Goal: Transaction & Acquisition: Purchase product/service

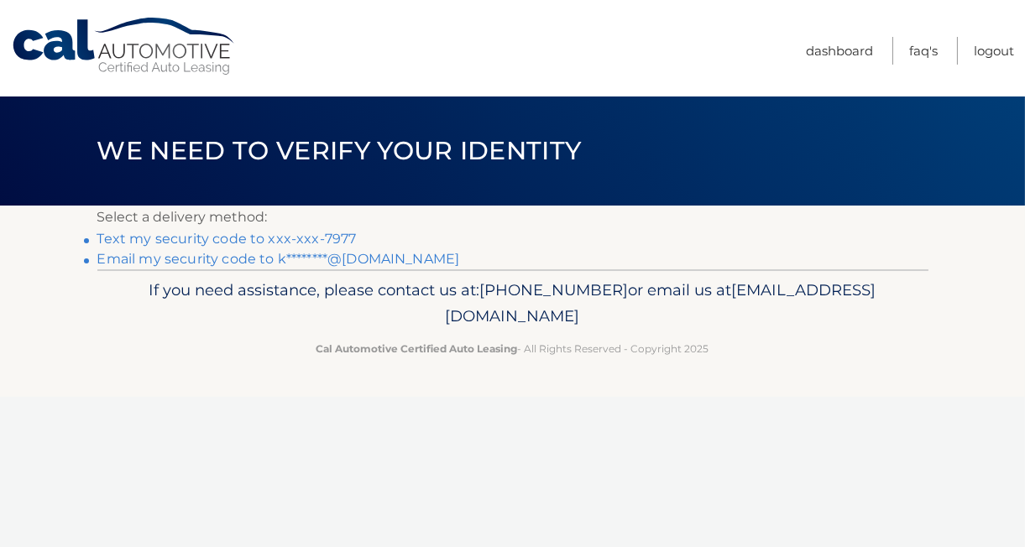
click at [257, 236] on link "Text my security code to xxx-xxx-7977" at bounding box center [226, 239] width 259 height 16
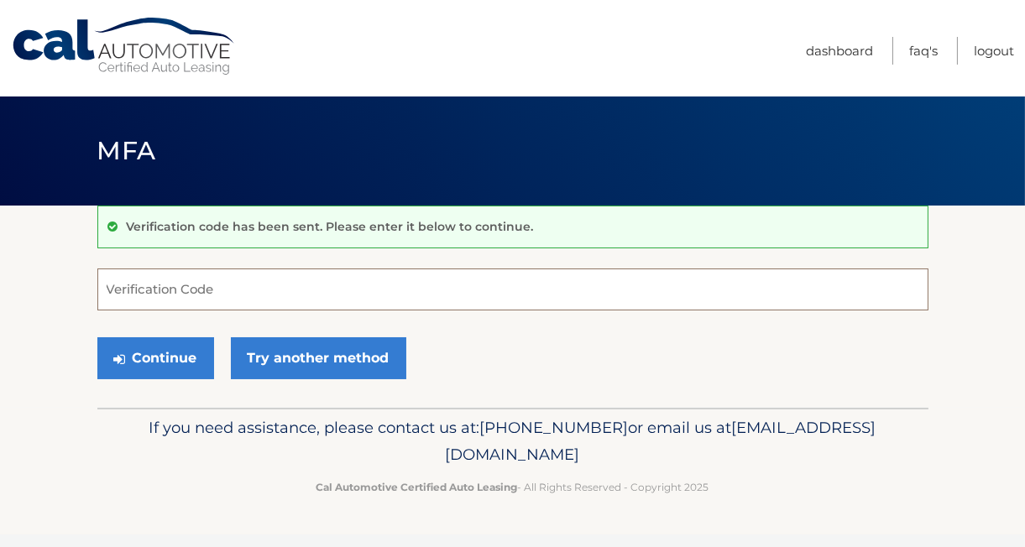
click at [202, 288] on input "Verification Code" at bounding box center [512, 290] width 831 height 42
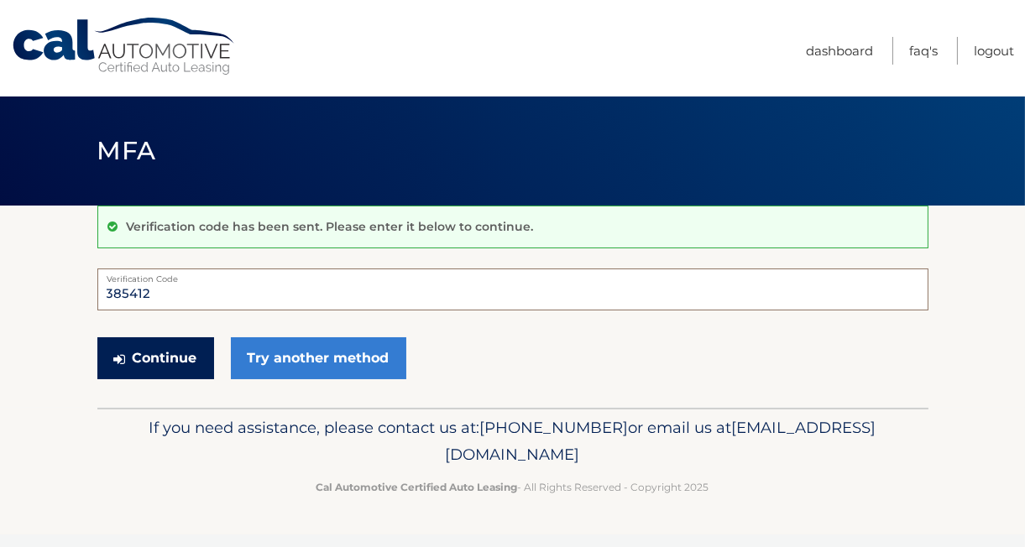
type input "385412"
click at [174, 339] on button "Continue" at bounding box center [155, 359] width 117 height 42
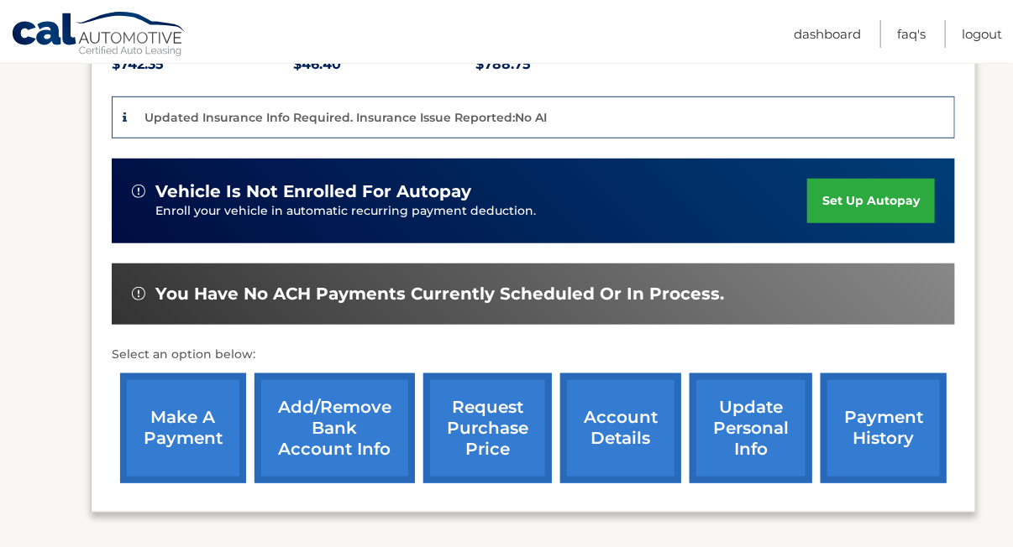
scroll to position [419, 0]
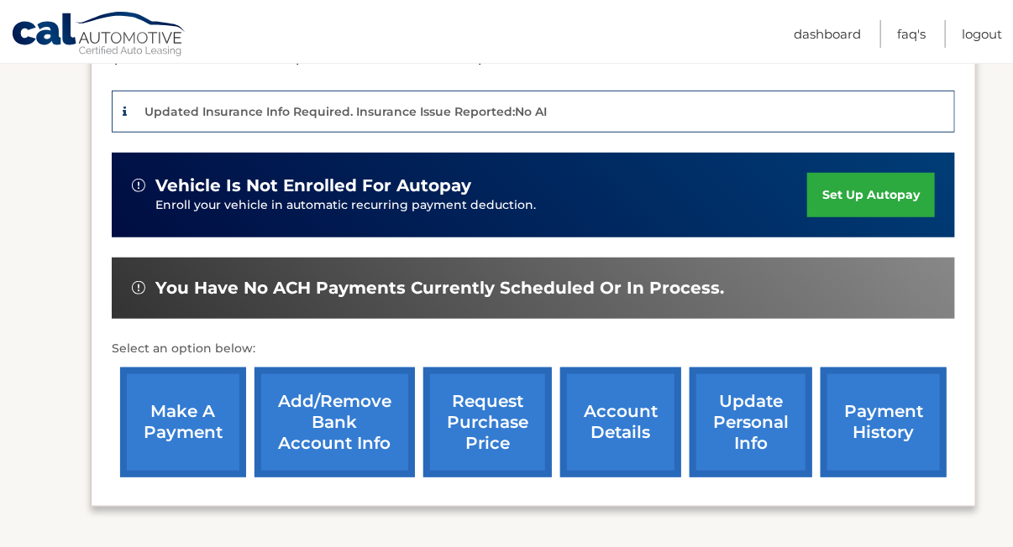
click at [172, 415] on link "make a payment" at bounding box center [183, 423] width 126 height 110
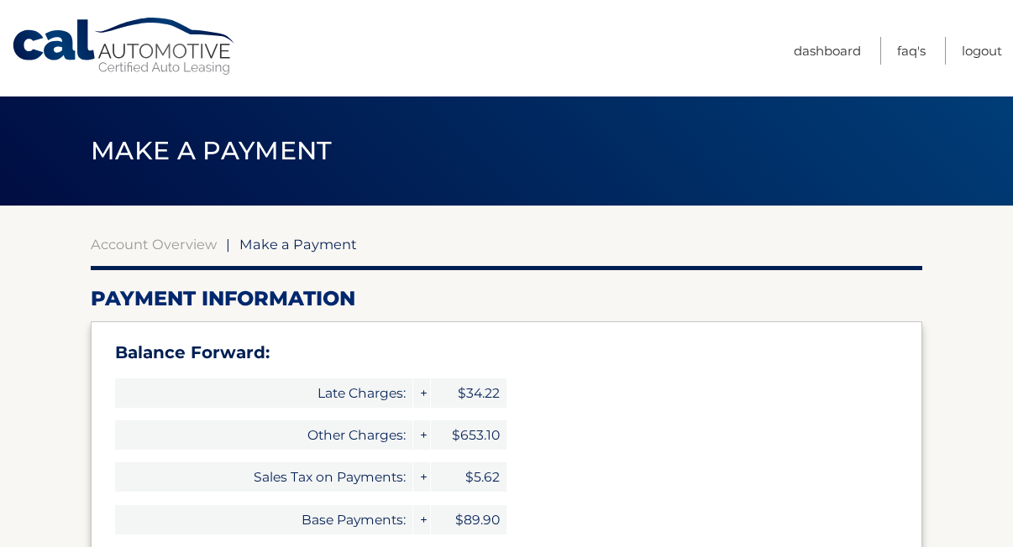
select select "NjE4NDdiMDktYTJkNy00MTE2LWE0MjktZTY2MjVjYjlmOTk2"
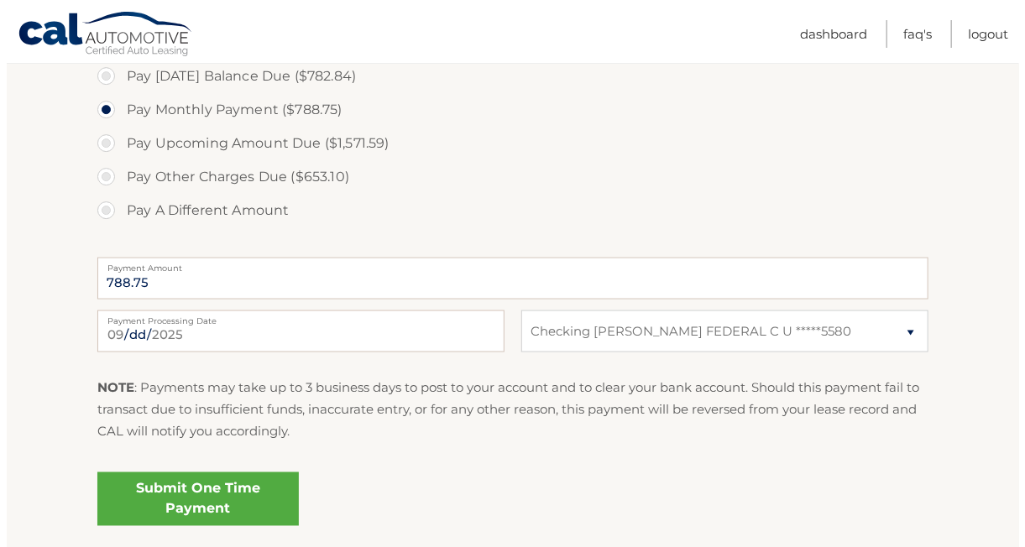
scroll to position [840, 0]
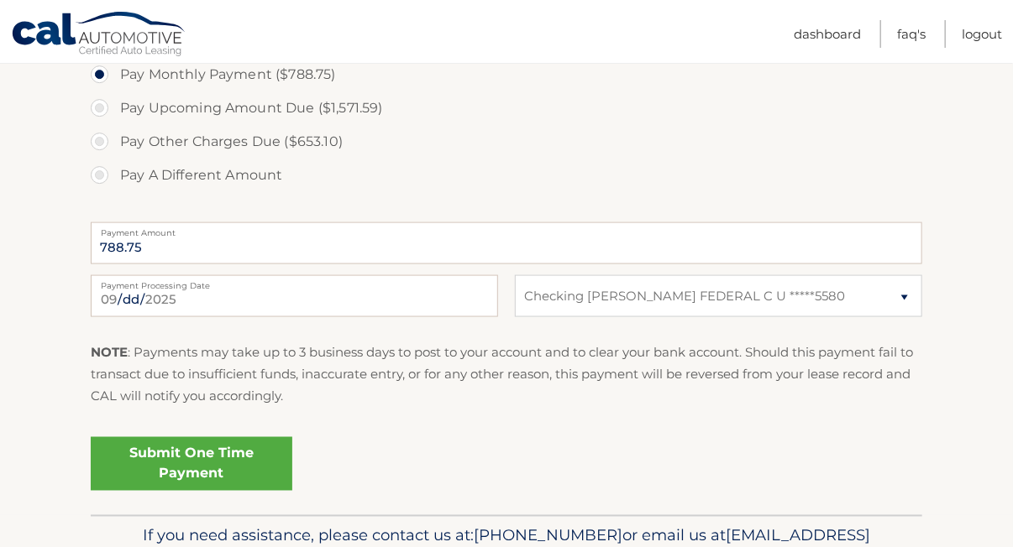
click at [210, 462] on link "Submit One Time Payment" at bounding box center [192, 464] width 202 height 54
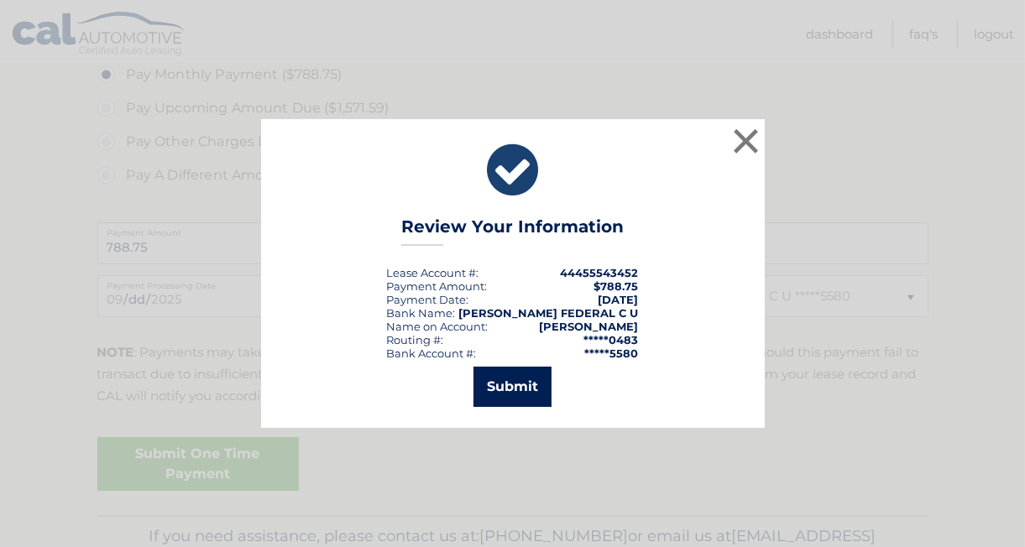
click at [514, 390] on button "Submit" at bounding box center [513, 387] width 78 height 40
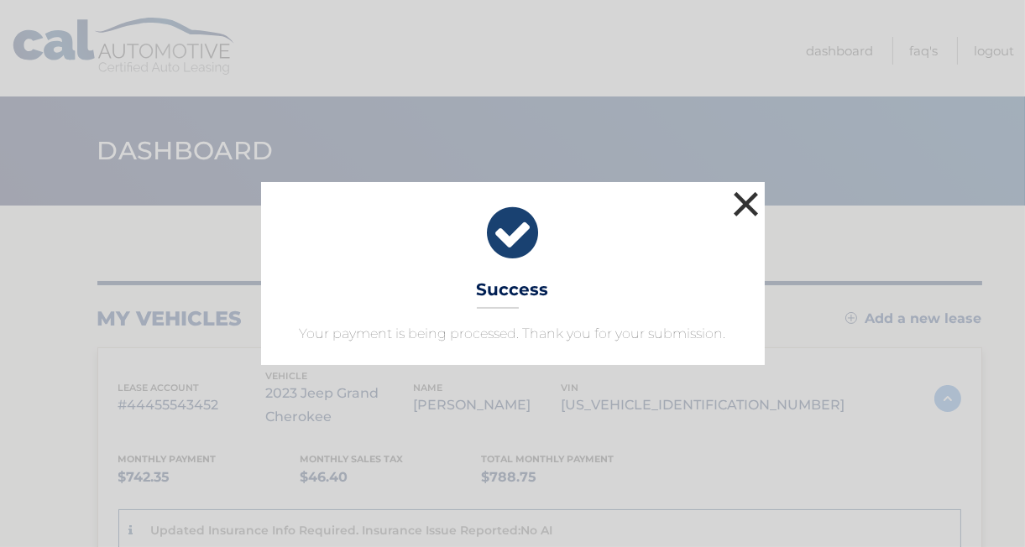
click at [743, 211] on button "×" at bounding box center [747, 204] width 34 height 34
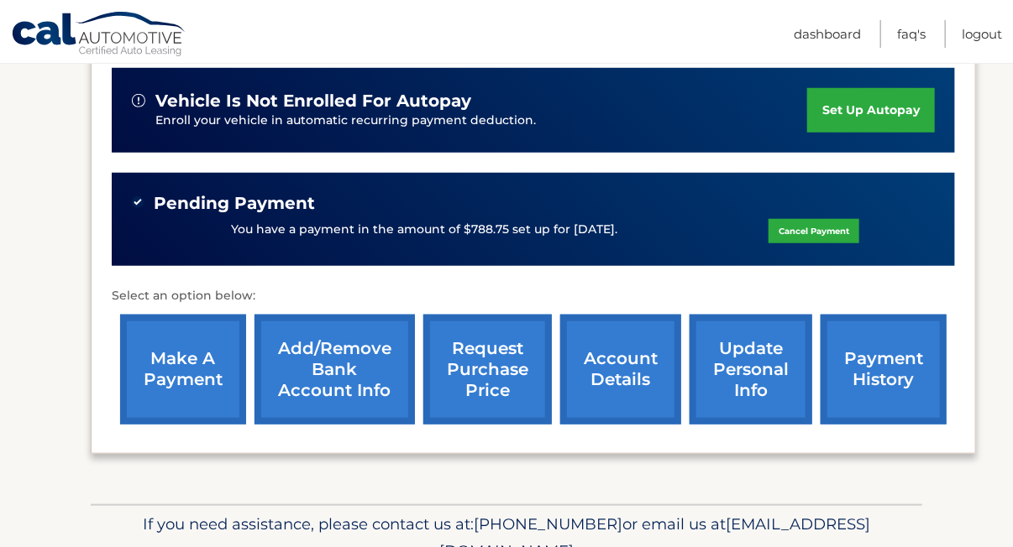
scroll to position [584, 0]
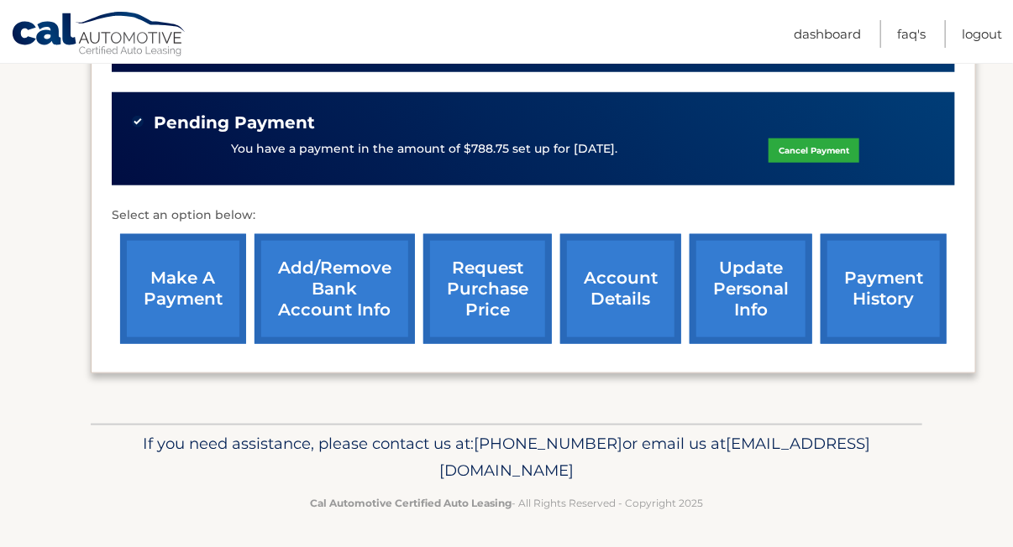
click at [881, 287] on link "payment history" at bounding box center [883, 289] width 126 height 110
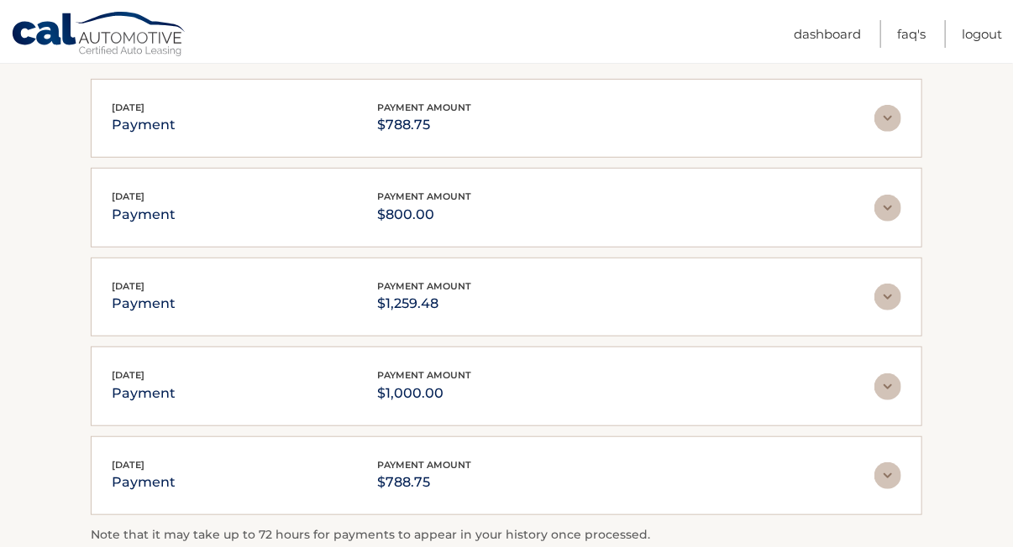
scroll to position [336, 0]
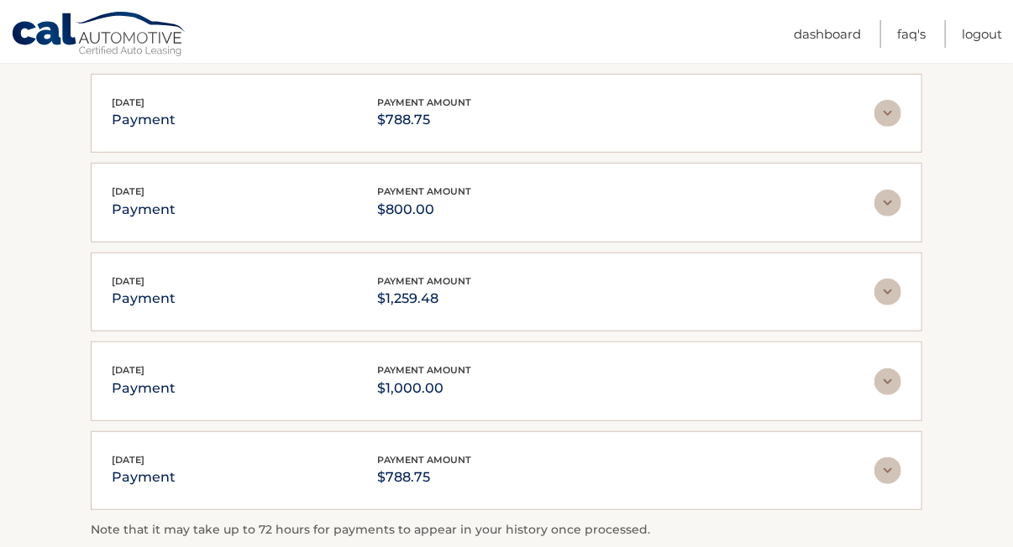
click at [880, 282] on img at bounding box center [887, 292] width 27 height 27
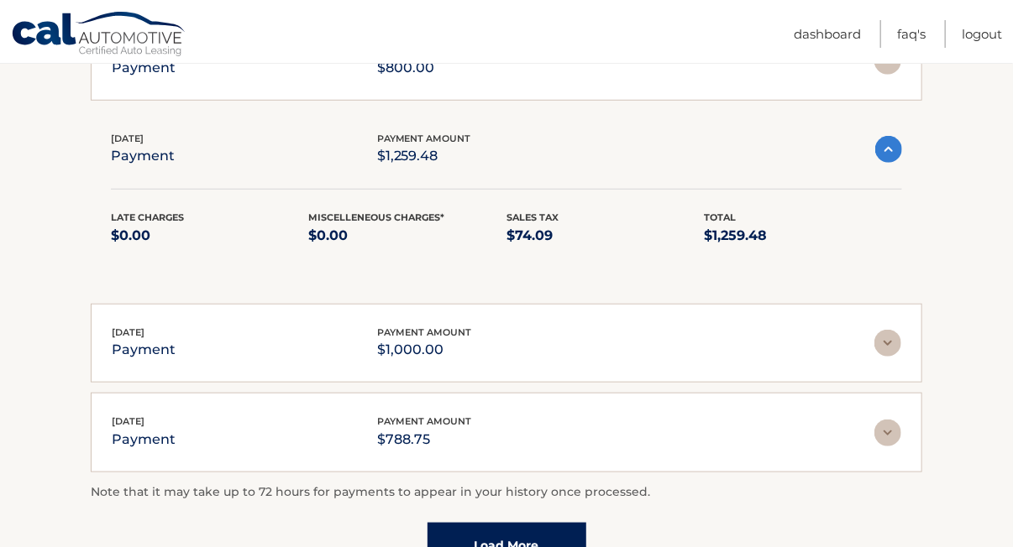
scroll to position [504, 0]
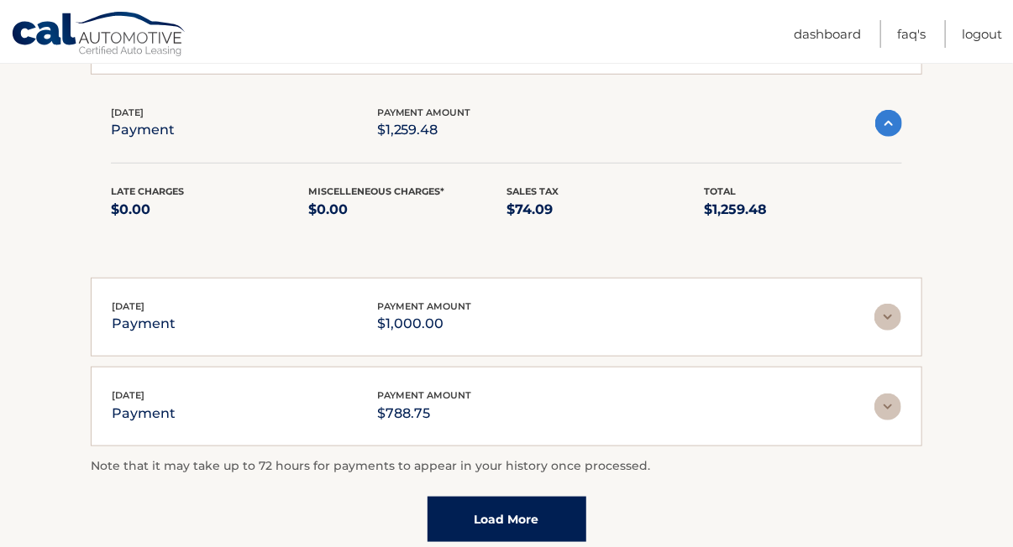
click at [890, 310] on img at bounding box center [887, 317] width 27 height 27
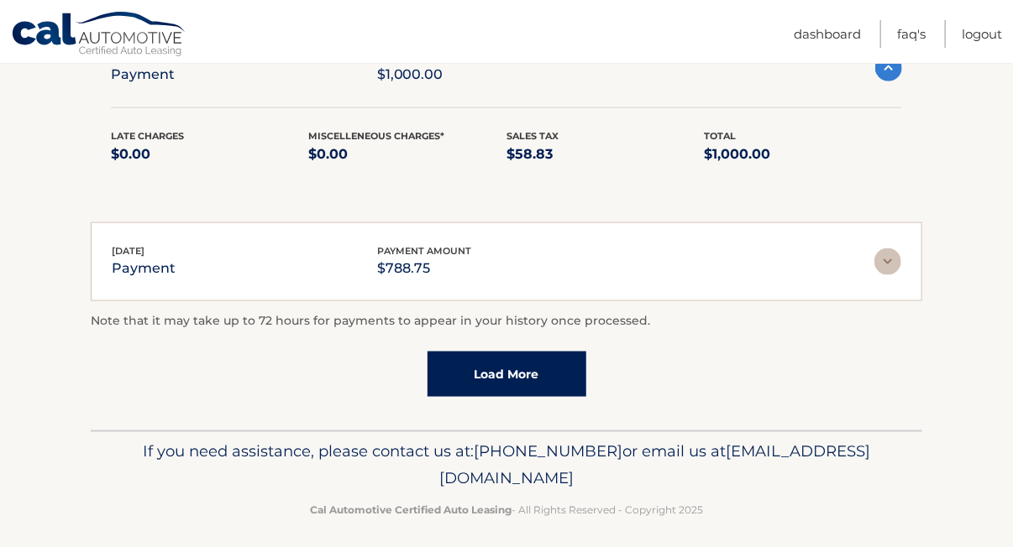
scroll to position [755, 0]
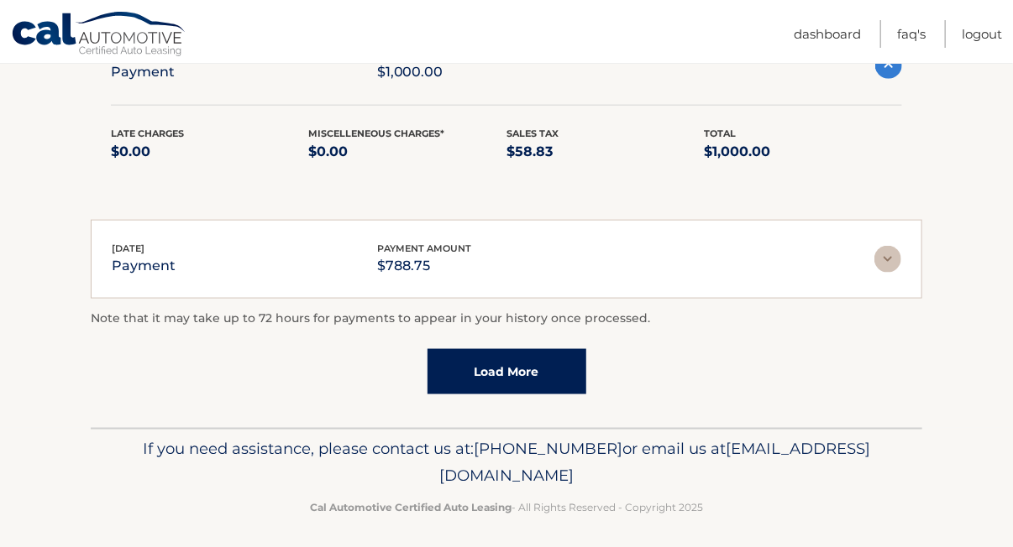
click at [504, 473] on span "[EMAIL_ADDRESS][DOMAIN_NAME]" at bounding box center [654, 462] width 431 height 46
click at [447, 475] on span "[EMAIL_ADDRESS][DOMAIN_NAME]" at bounding box center [654, 462] width 431 height 46
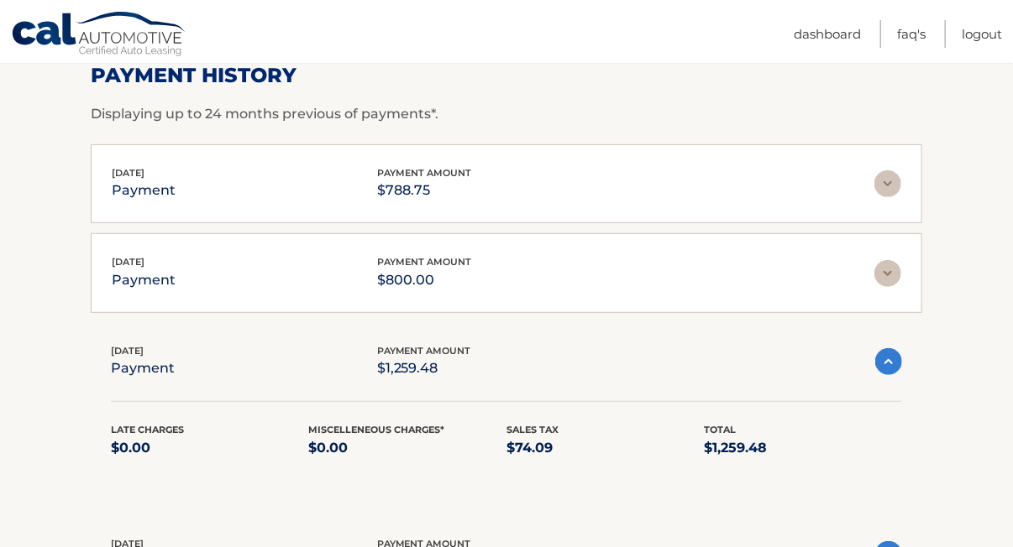
scroll to position [252, 0]
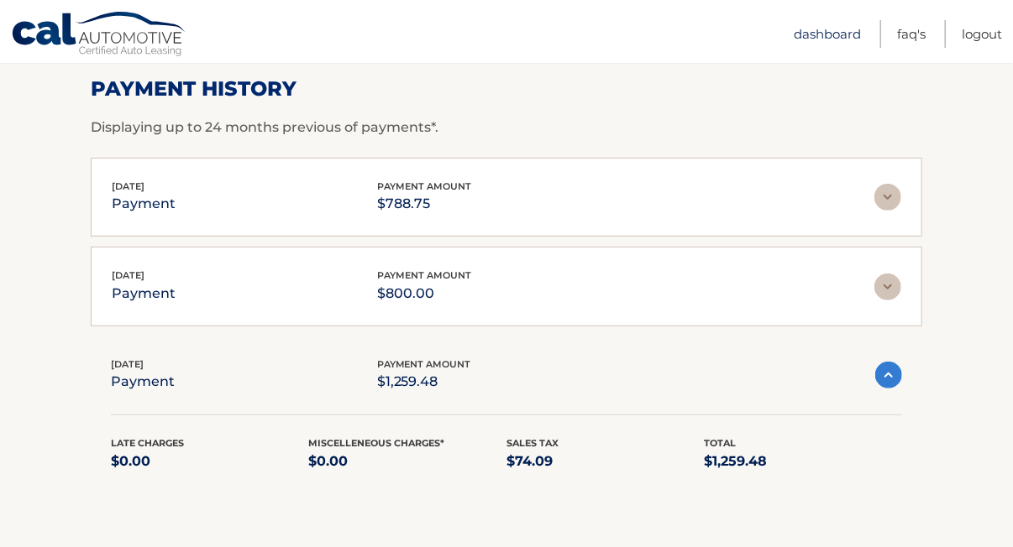
click at [835, 33] on link "Dashboard" at bounding box center [826, 34] width 67 height 28
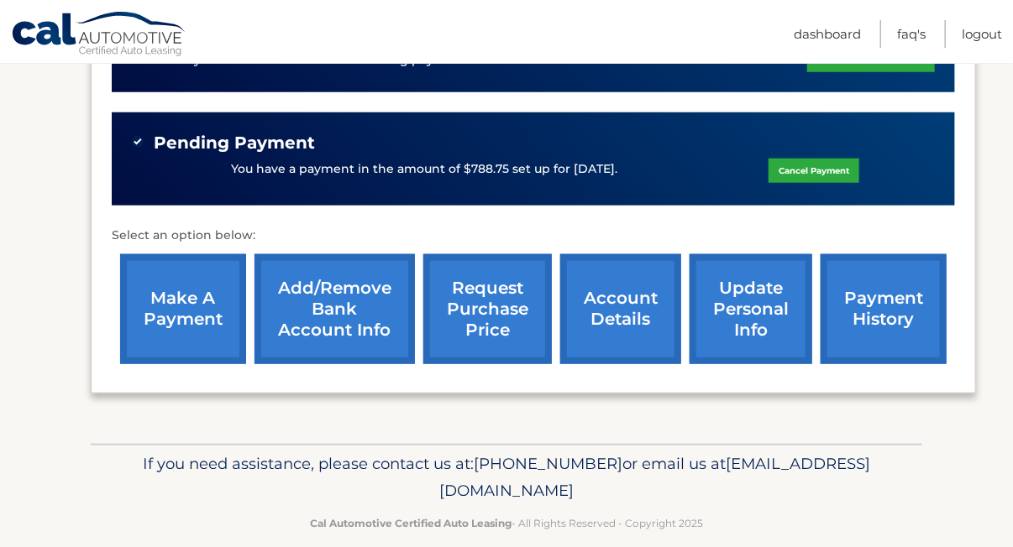
scroll to position [584, 0]
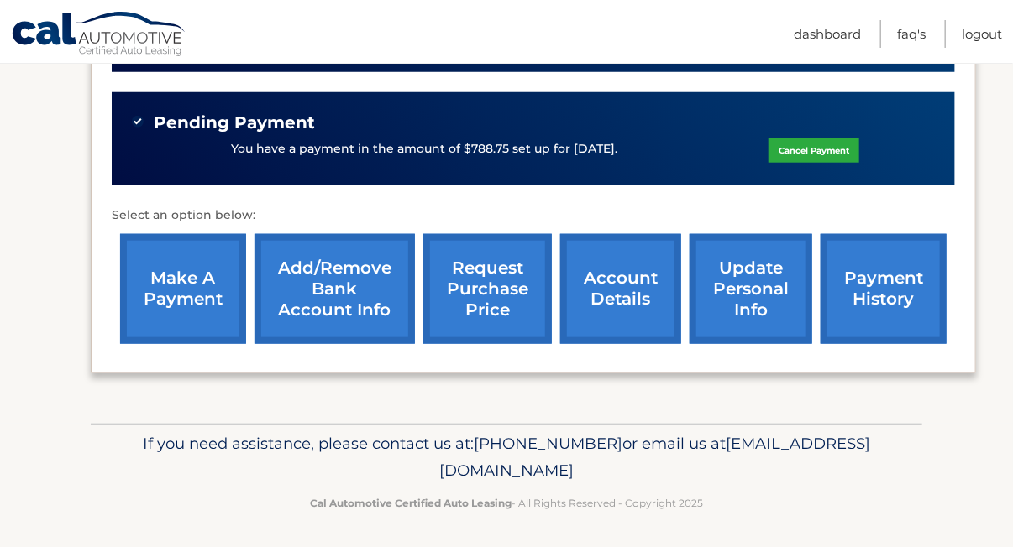
click at [620, 280] on link "account details" at bounding box center [620, 289] width 121 height 110
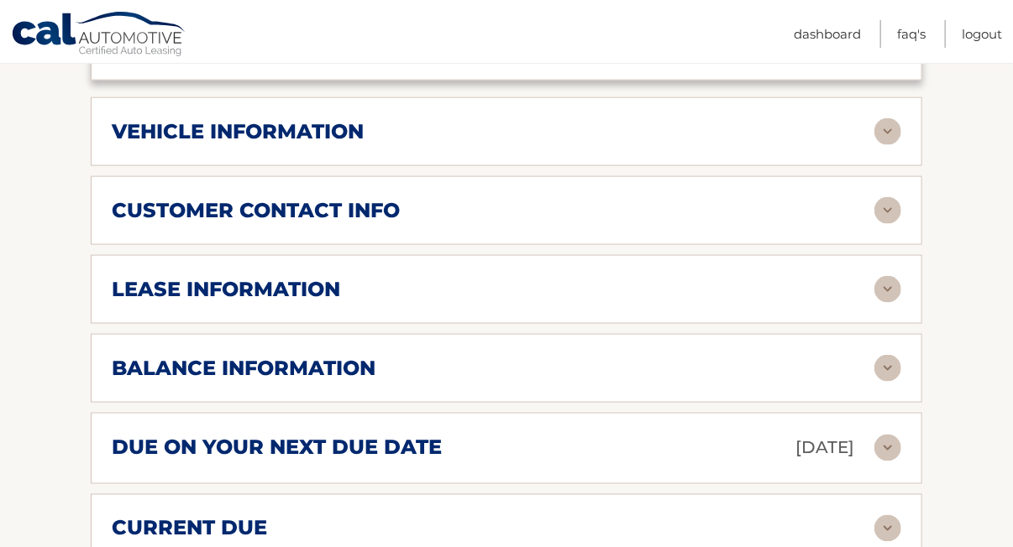
scroll to position [840, 0]
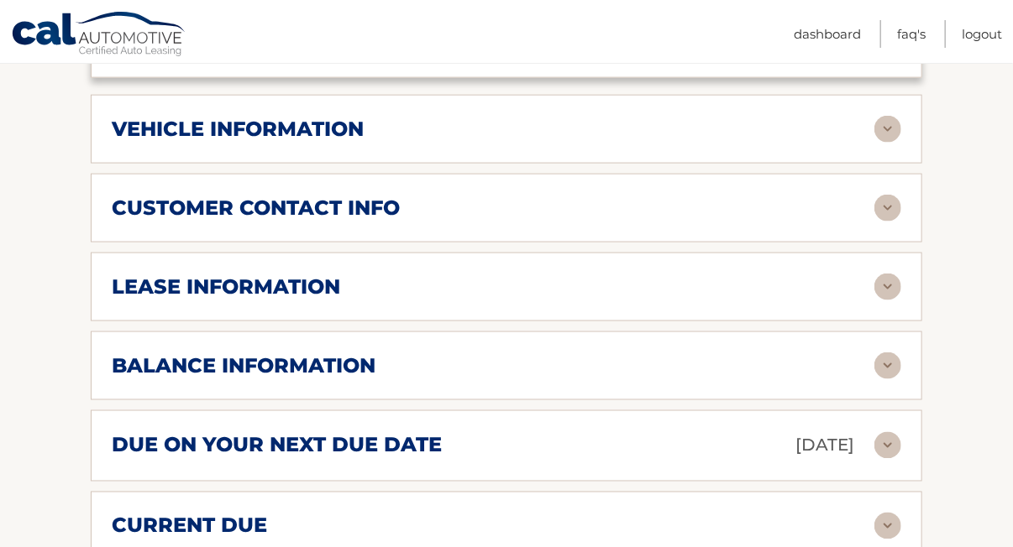
click at [883, 437] on img at bounding box center [887, 445] width 27 height 27
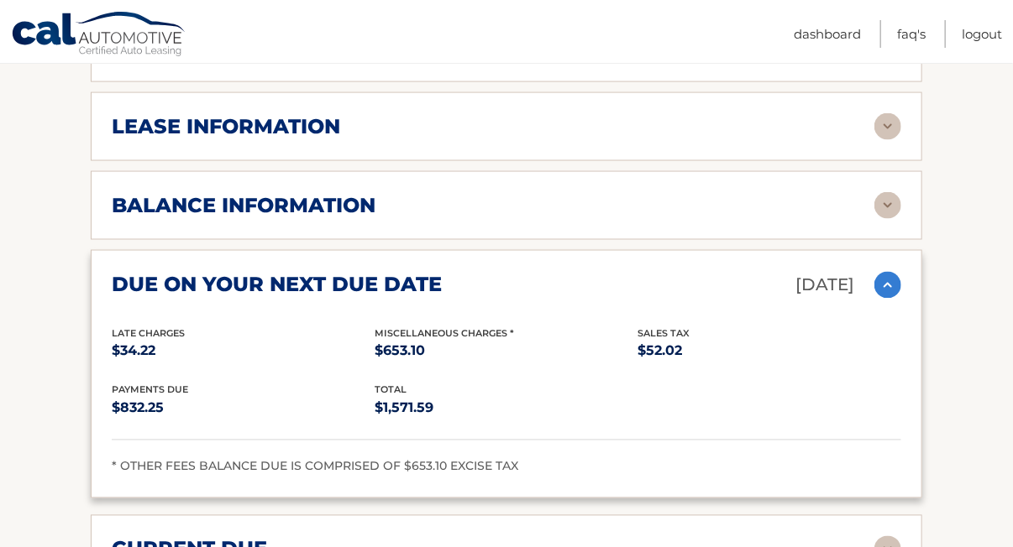
scroll to position [1008, 0]
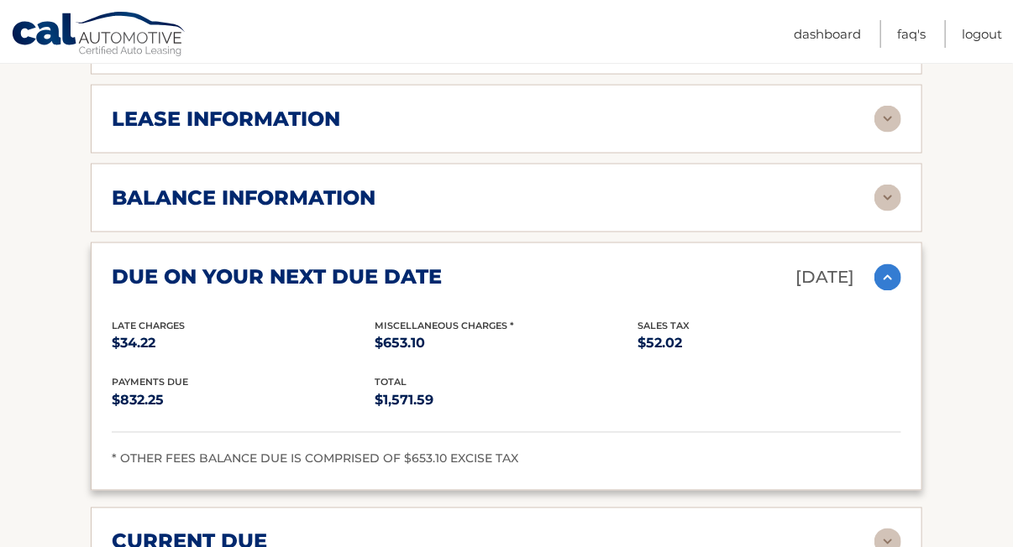
click at [891, 274] on img at bounding box center [887, 277] width 27 height 27
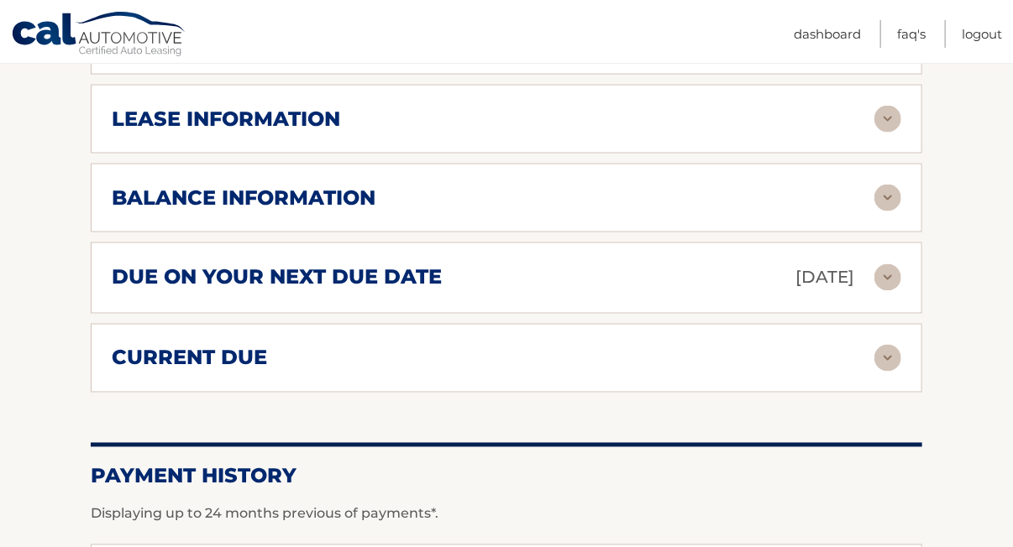
click at [892, 191] on img at bounding box center [887, 198] width 27 height 27
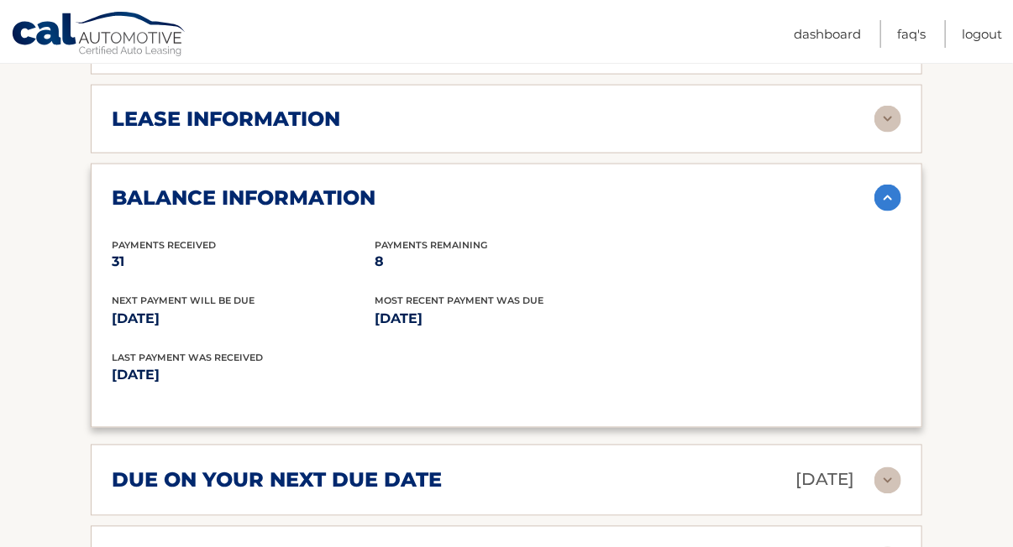
click at [884, 116] on img at bounding box center [887, 119] width 27 height 27
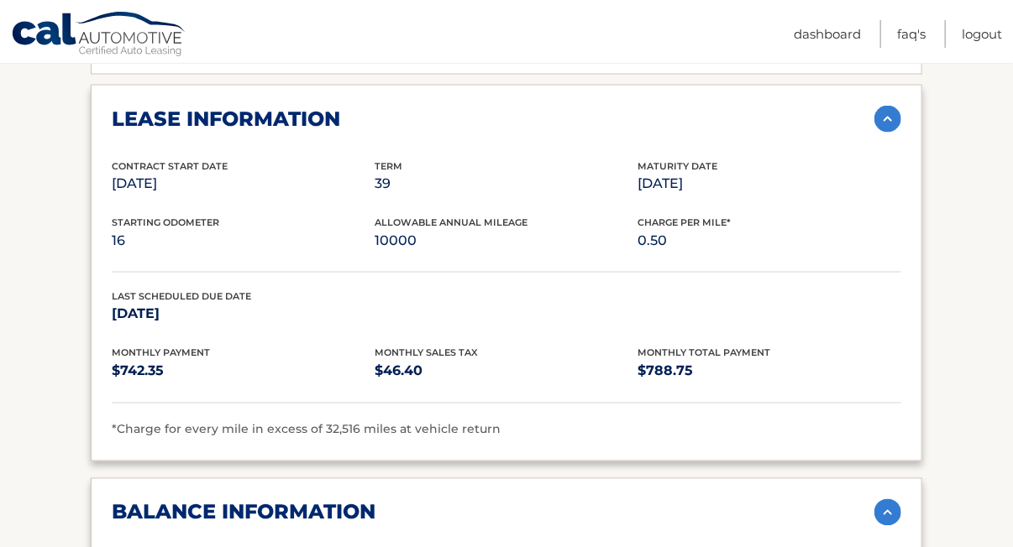
click at [888, 111] on img at bounding box center [887, 119] width 27 height 27
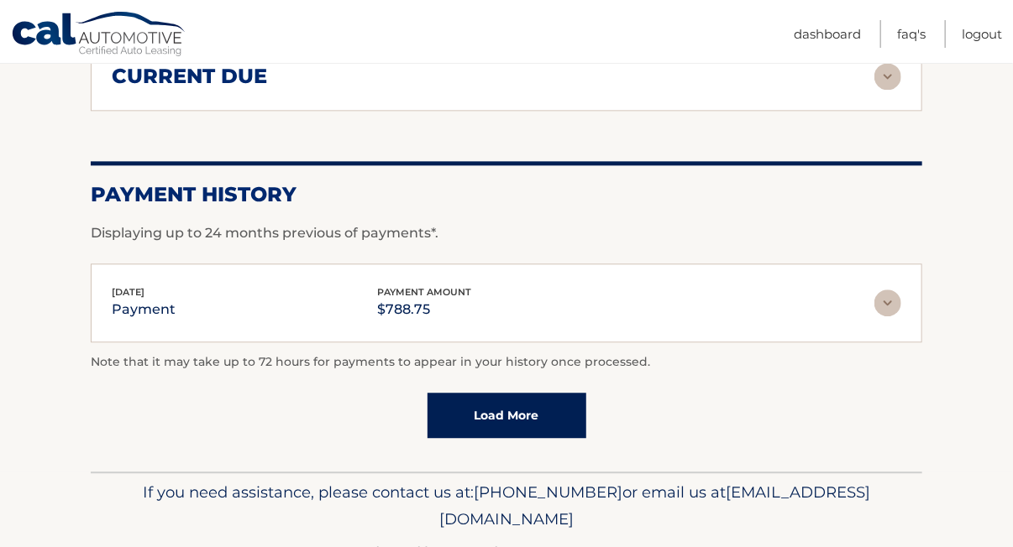
scroll to position [1535, 0]
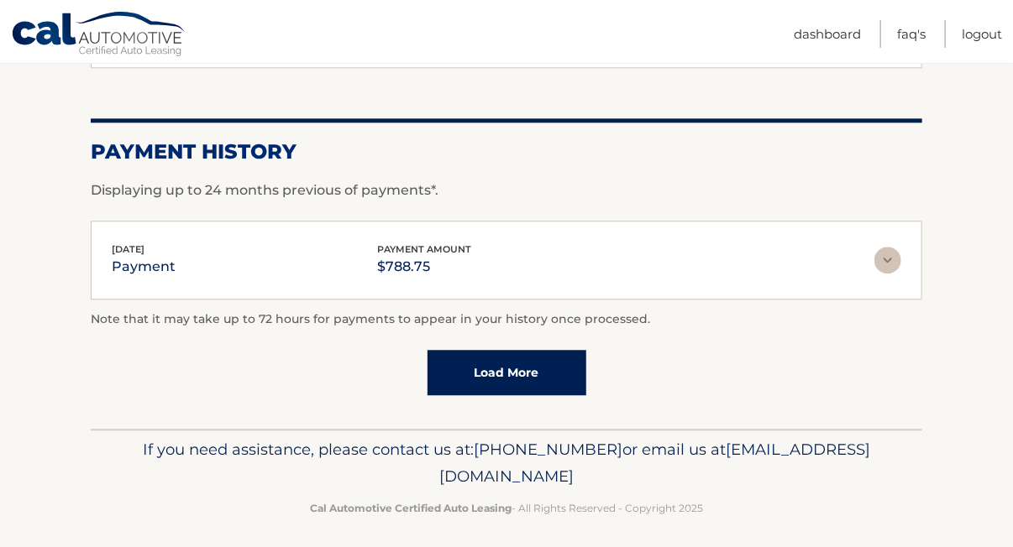
drag, startPoint x: 371, startPoint y: 460, endPoint x: 655, endPoint y: 464, distance: 283.8
click at [655, 464] on p "If you need assistance, please contact us at: [PHONE_NUMBER] or email us at [EM…" at bounding box center [506, 464] width 809 height 54
click at [681, 468] on p "If you need assistance, please contact us at: [PHONE_NUMBER] or email us at [EM…" at bounding box center [506, 464] width 809 height 54
click at [857, 457] on p "If you need assistance, please contact us at: [PHONE_NUMBER] or email us at [EM…" at bounding box center [506, 464] width 809 height 54
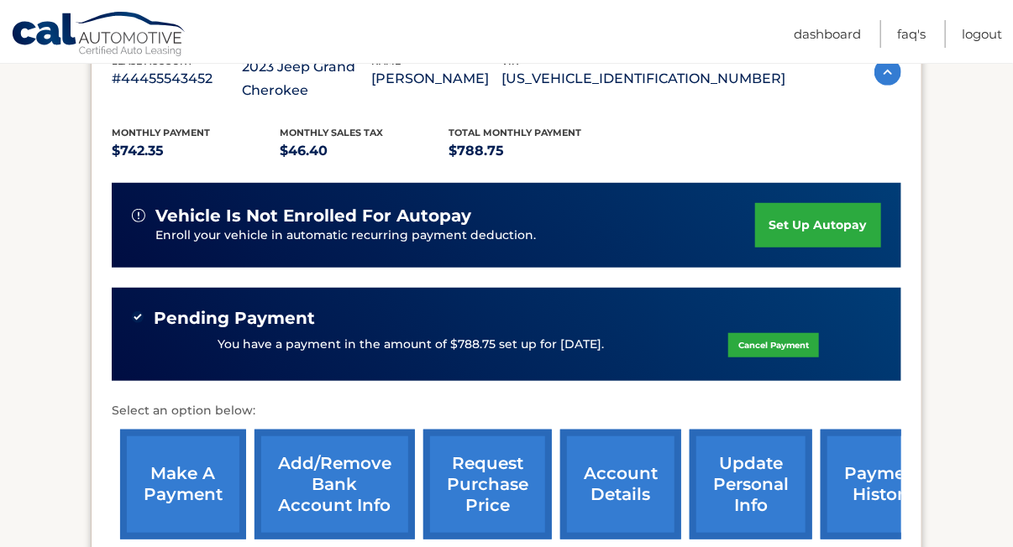
scroll to position [275, 0]
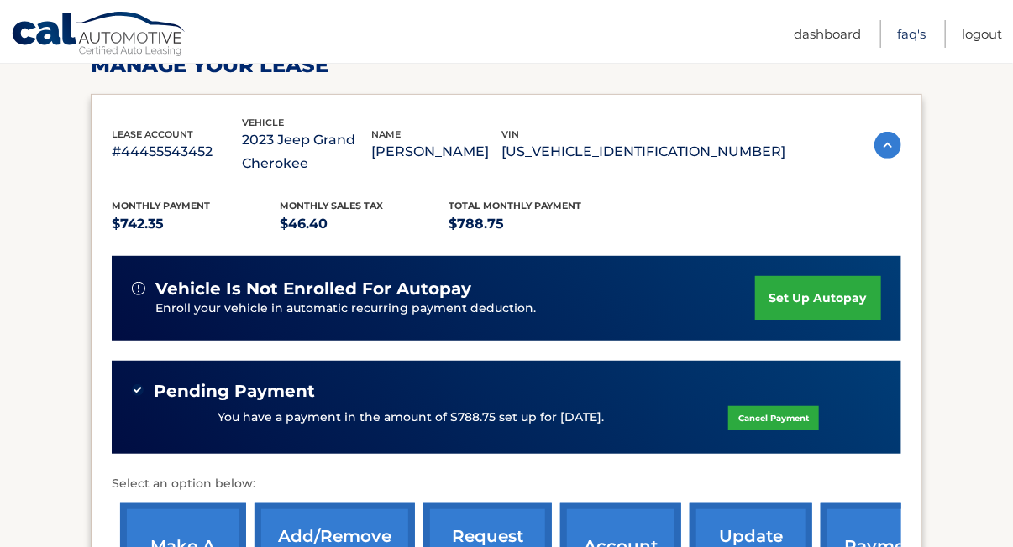
click at [914, 39] on link "FAQ's" at bounding box center [911, 34] width 29 height 28
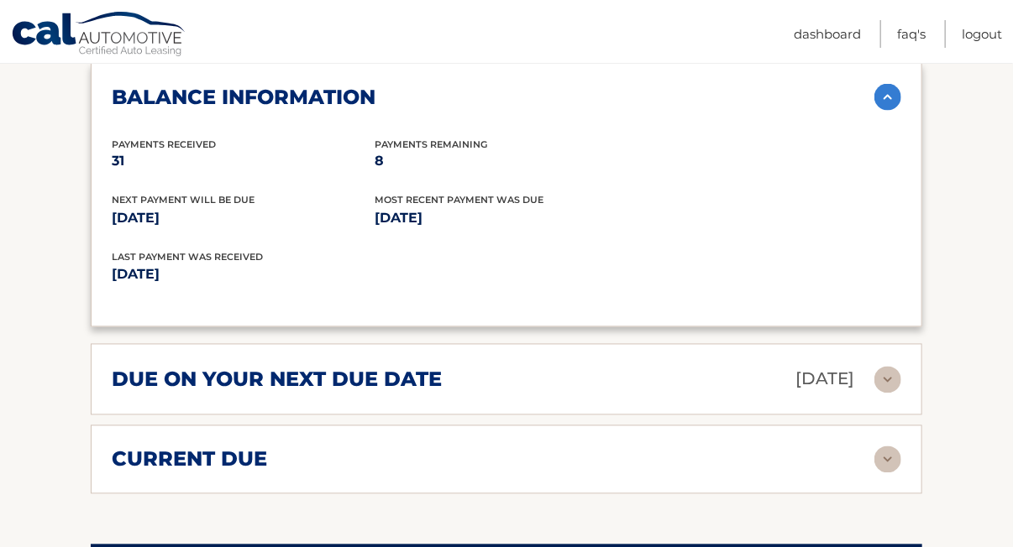
scroll to position [1115, 0]
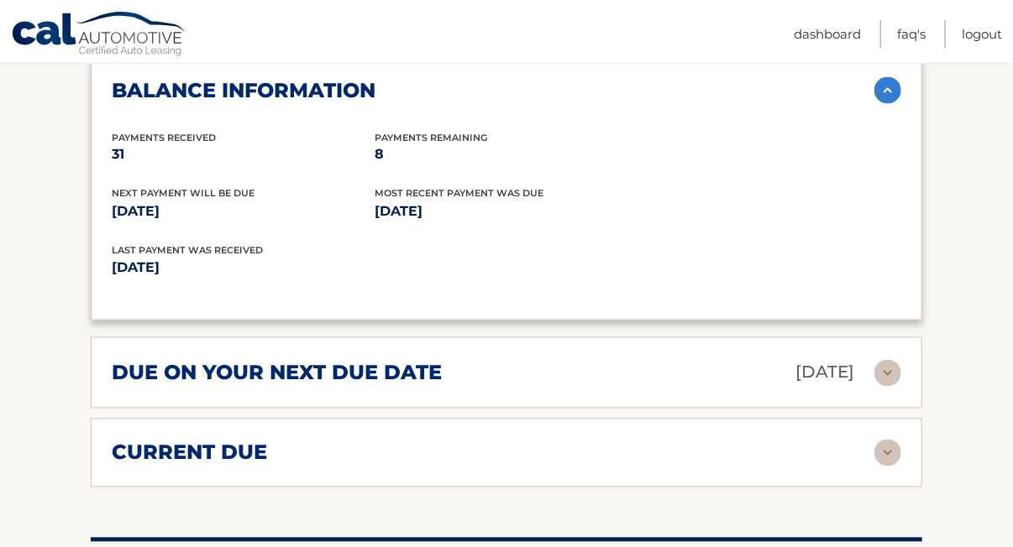
click at [883, 445] on img at bounding box center [887, 453] width 27 height 27
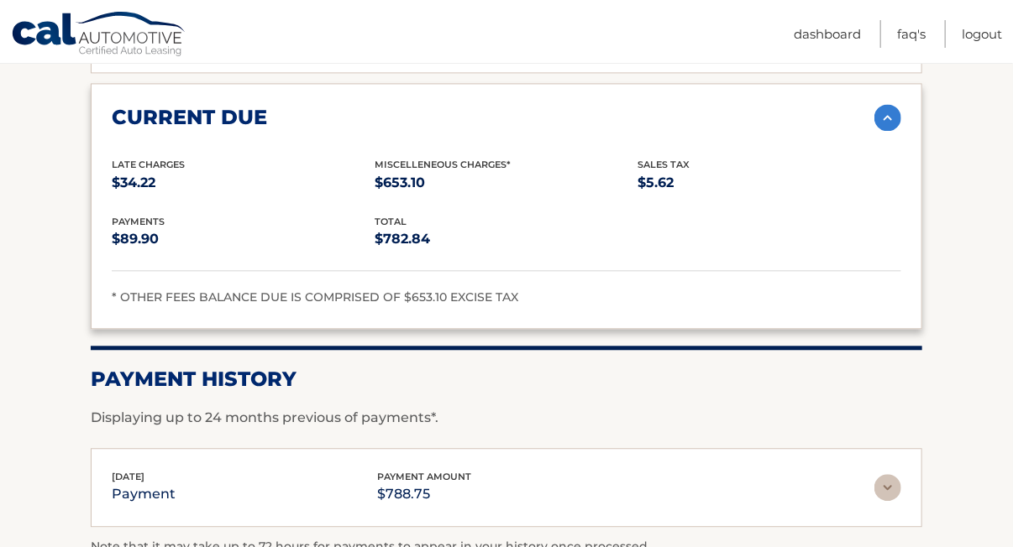
scroll to position [1619, 0]
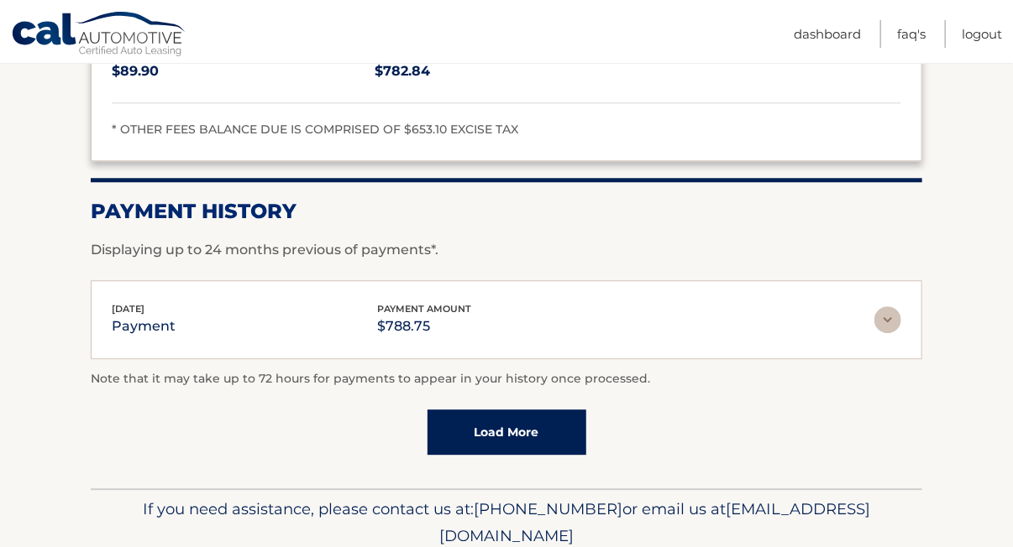
click at [889, 306] on img at bounding box center [887, 319] width 27 height 27
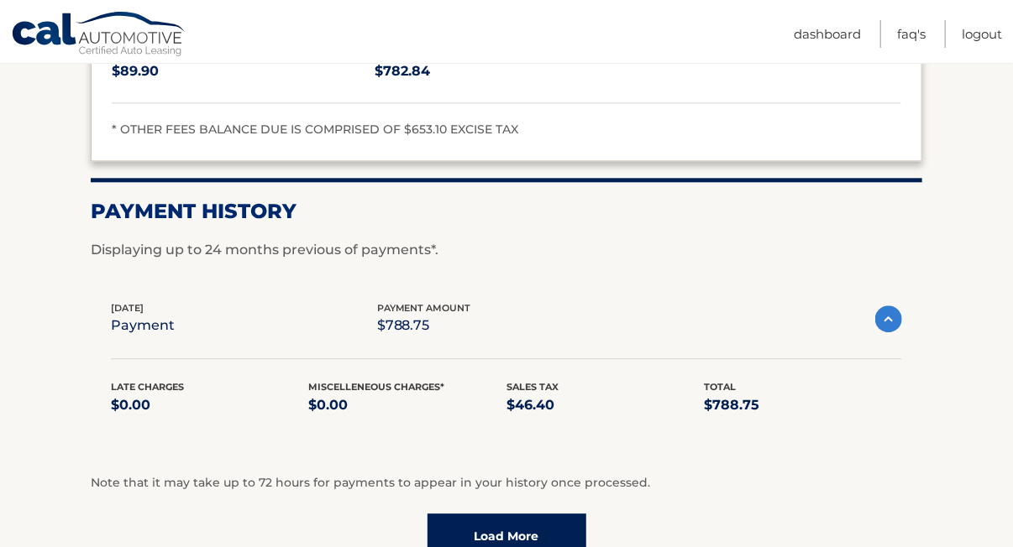
click at [542, 526] on link "Load More" at bounding box center [506, 536] width 159 height 45
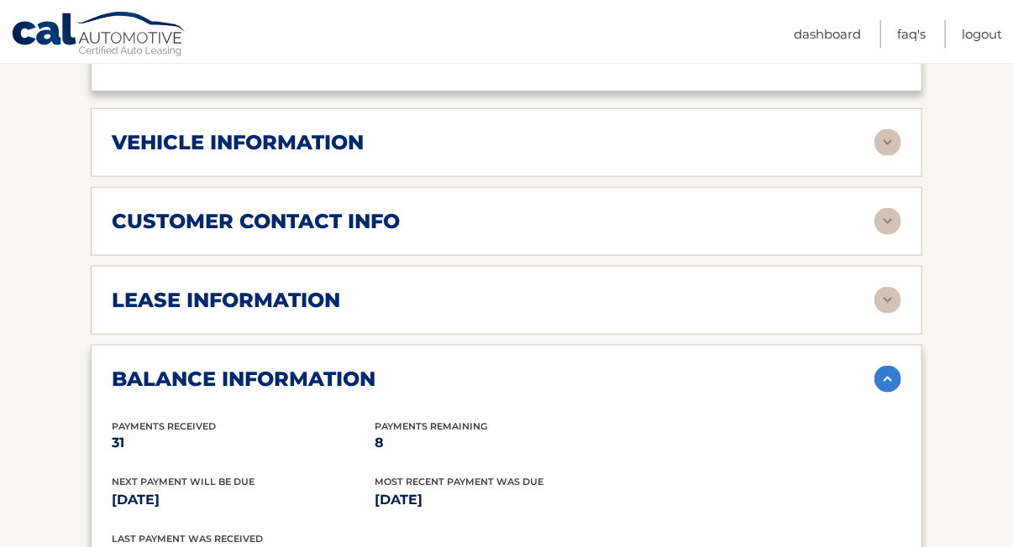
scroll to position [779, 0]
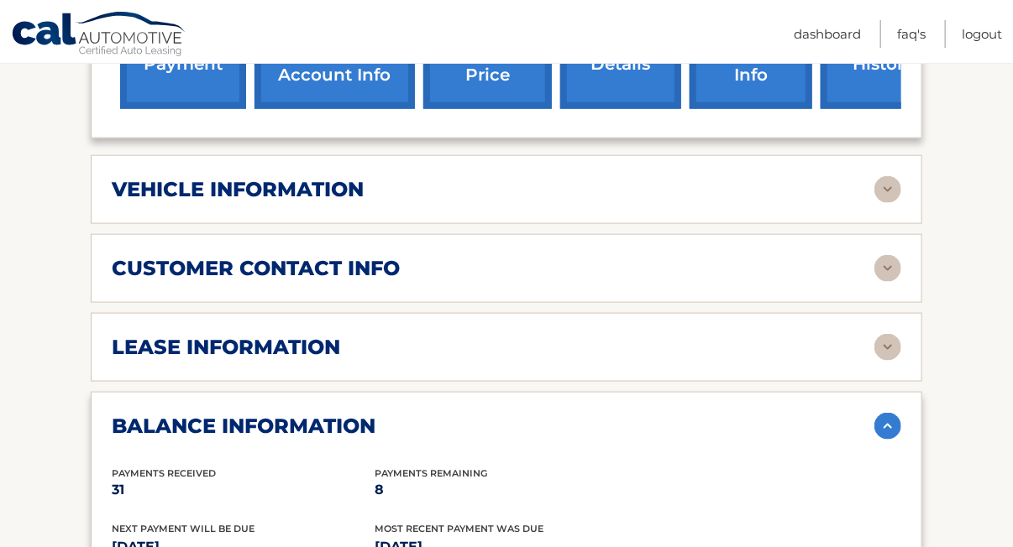
click at [888, 341] on img at bounding box center [887, 347] width 27 height 27
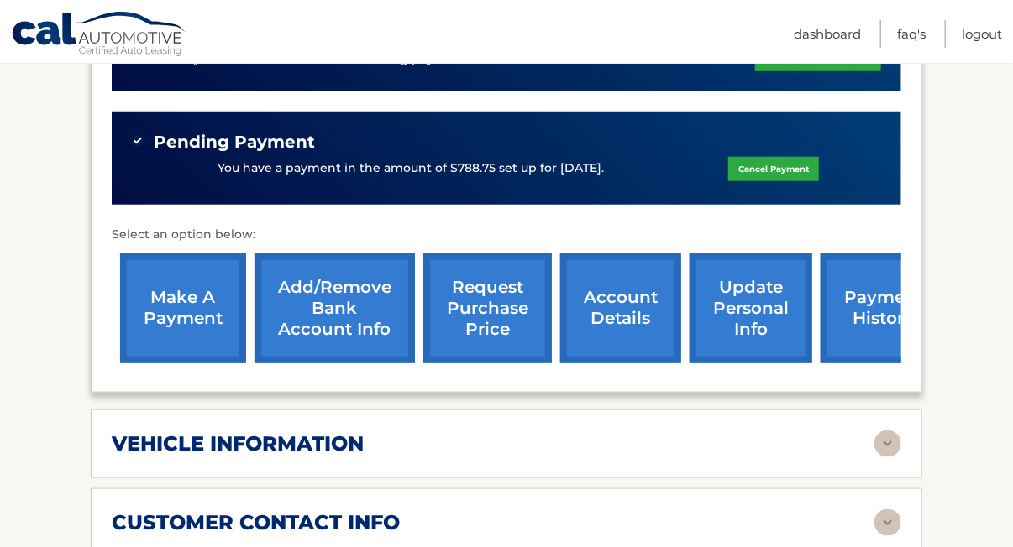
scroll to position [695, 0]
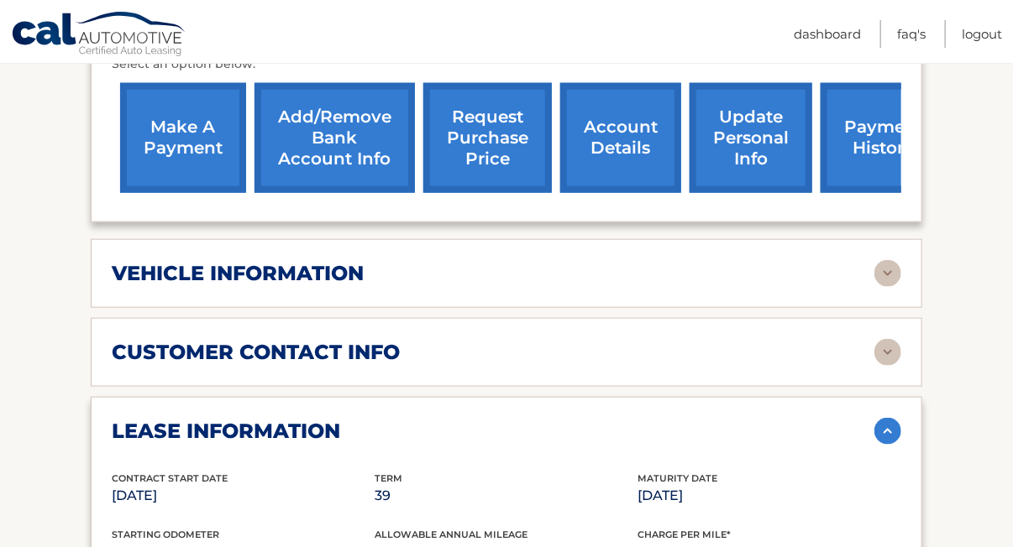
click at [891, 270] on img at bounding box center [887, 273] width 27 height 27
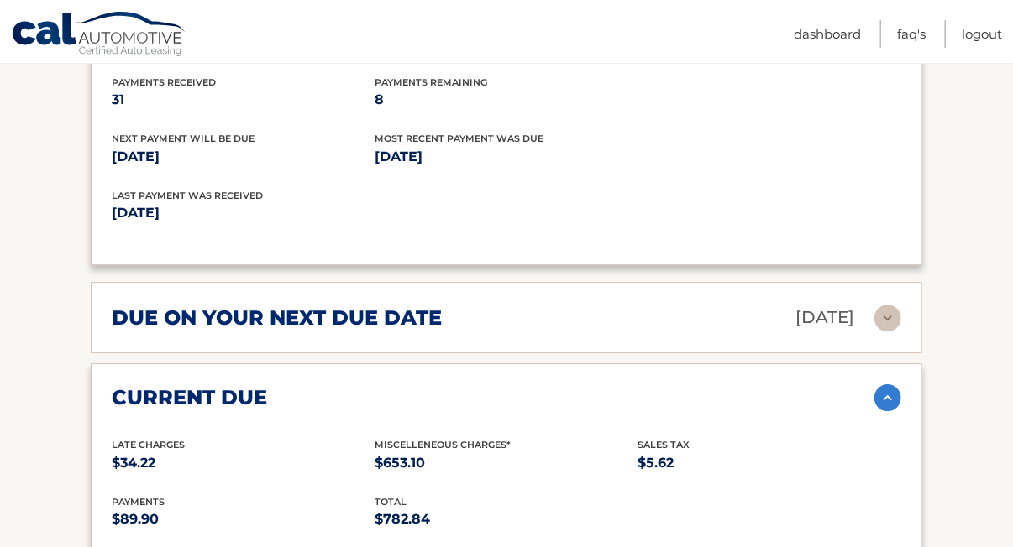
scroll to position [1955, 0]
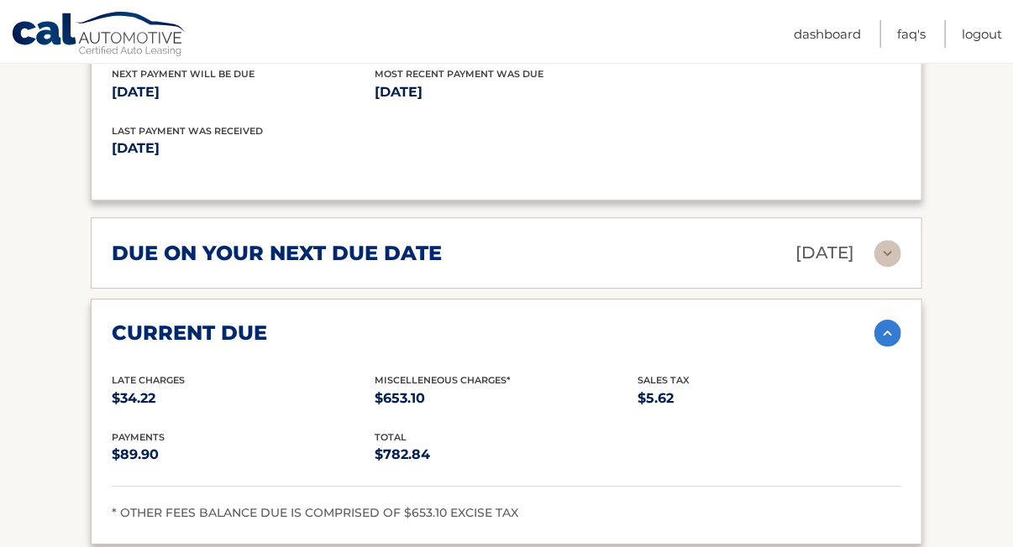
click at [890, 240] on img at bounding box center [887, 253] width 27 height 27
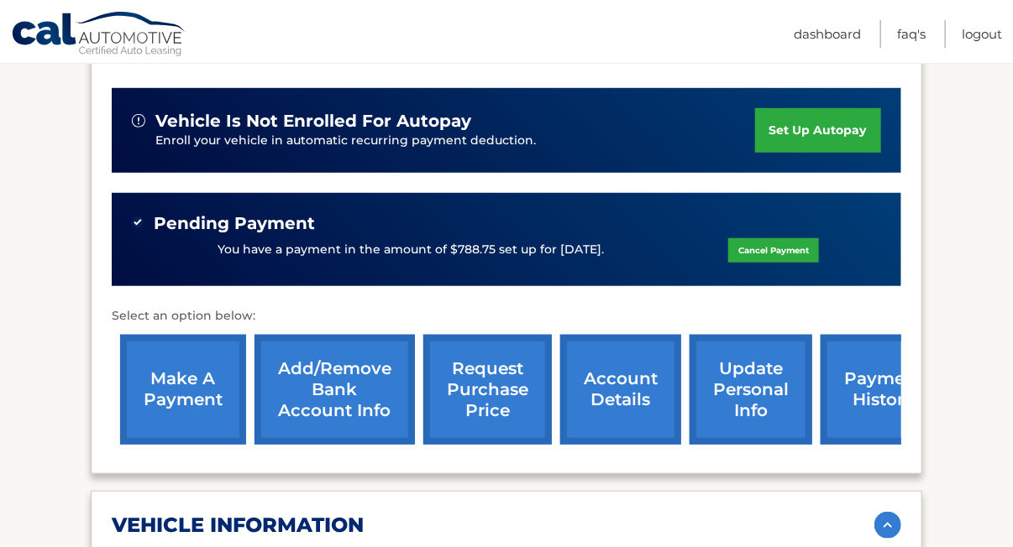
scroll to position [0, 0]
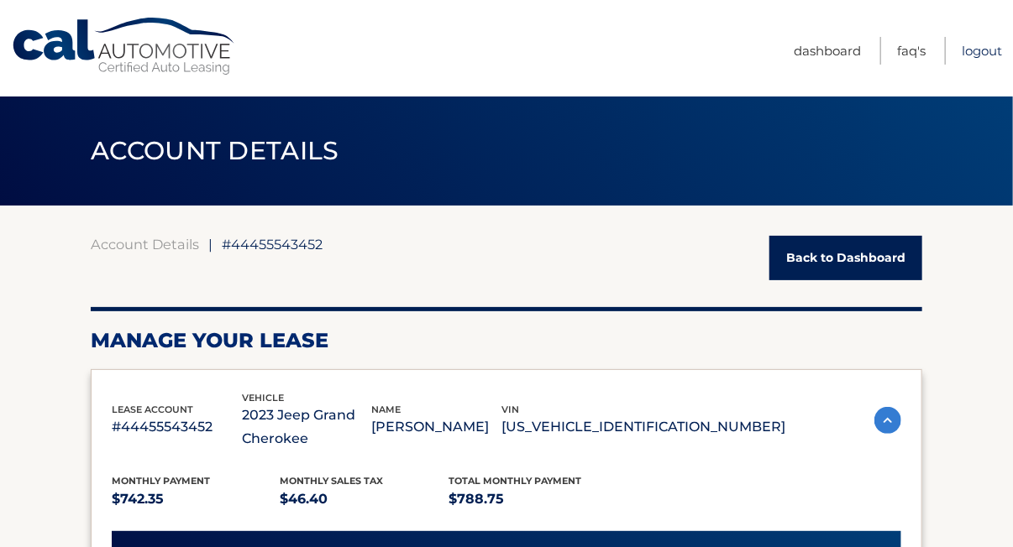
click at [985, 53] on link "Logout" at bounding box center [981, 51] width 40 height 28
